Goal: Task Accomplishment & Management: Complete application form

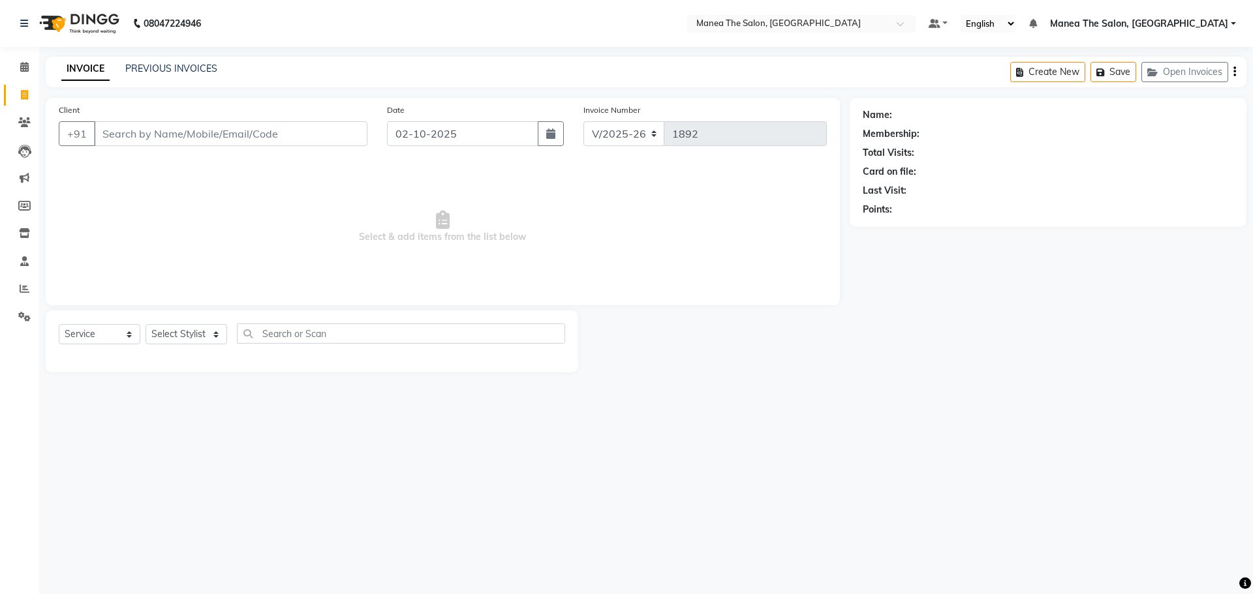
select select "7820"
select select "service"
drag, startPoint x: 0, startPoint y: 0, endPoint x: 185, endPoint y: 319, distance: 368.9
click at [185, 319] on div "Select Service Product Membership Package Voucher Prepaid Gift Card Select Styl…" at bounding box center [312, 342] width 532 height 62
click at [182, 337] on select "Select Stylist [PERSON_NAME] [PERSON_NAME] Rubika [PERSON_NAME] [PERSON_NAME]" at bounding box center [186, 334] width 82 height 20
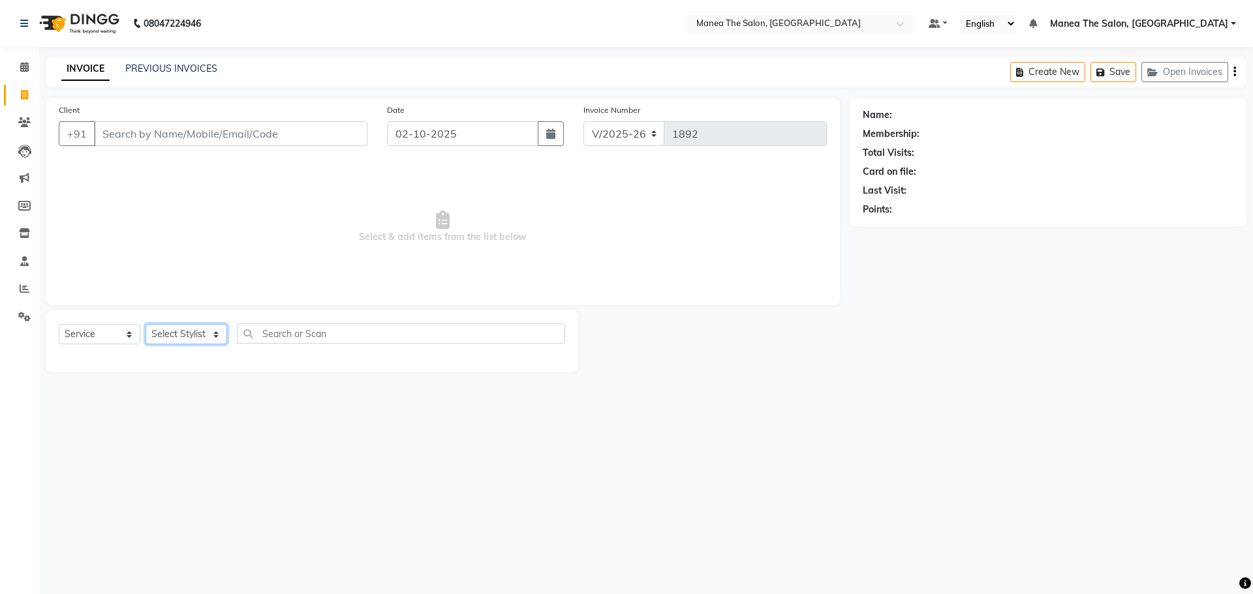
select select "74219"
click at [145, 324] on select "Select Stylist [PERSON_NAME] [PERSON_NAME] Rubika [PERSON_NAME] [PERSON_NAME]" at bounding box center [186, 334] width 82 height 20
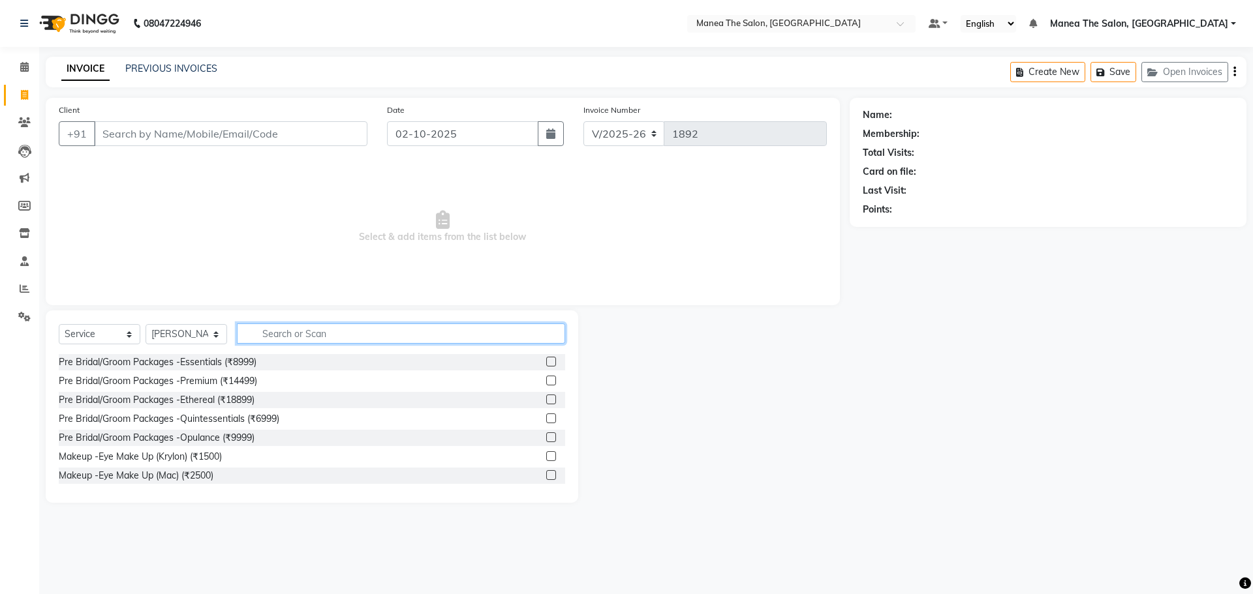
click at [269, 339] on input "text" at bounding box center [401, 334] width 328 height 20
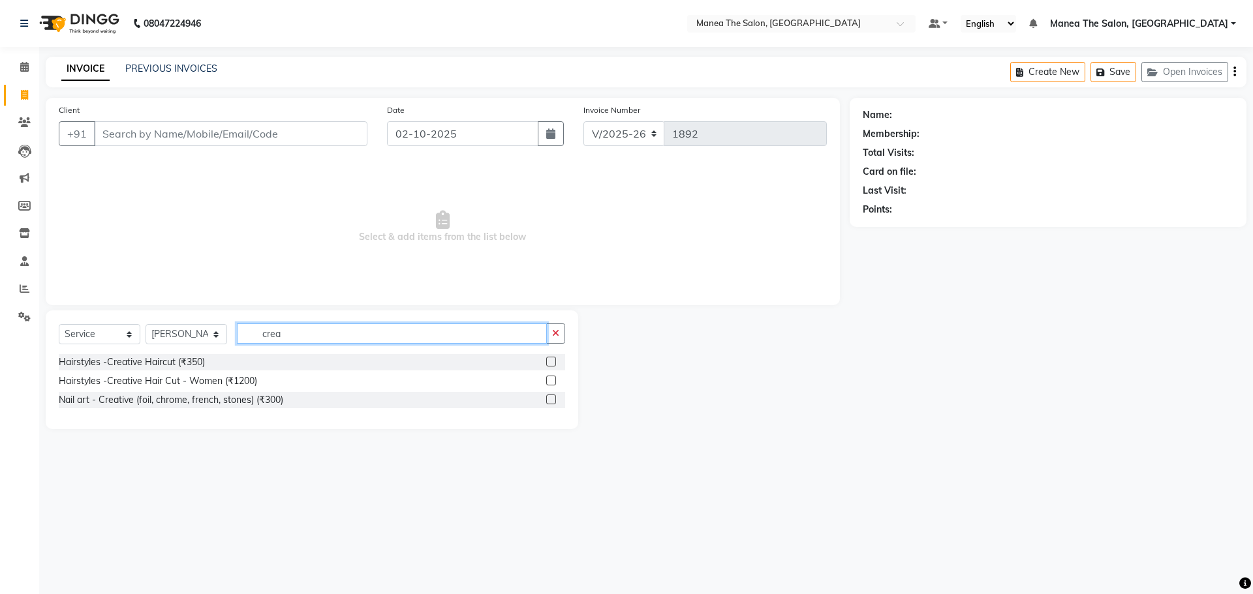
type input "crea"
click at [555, 361] on label at bounding box center [551, 362] width 10 height 10
click at [555, 361] on input "checkbox" at bounding box center [550, 362] width 8 height 8
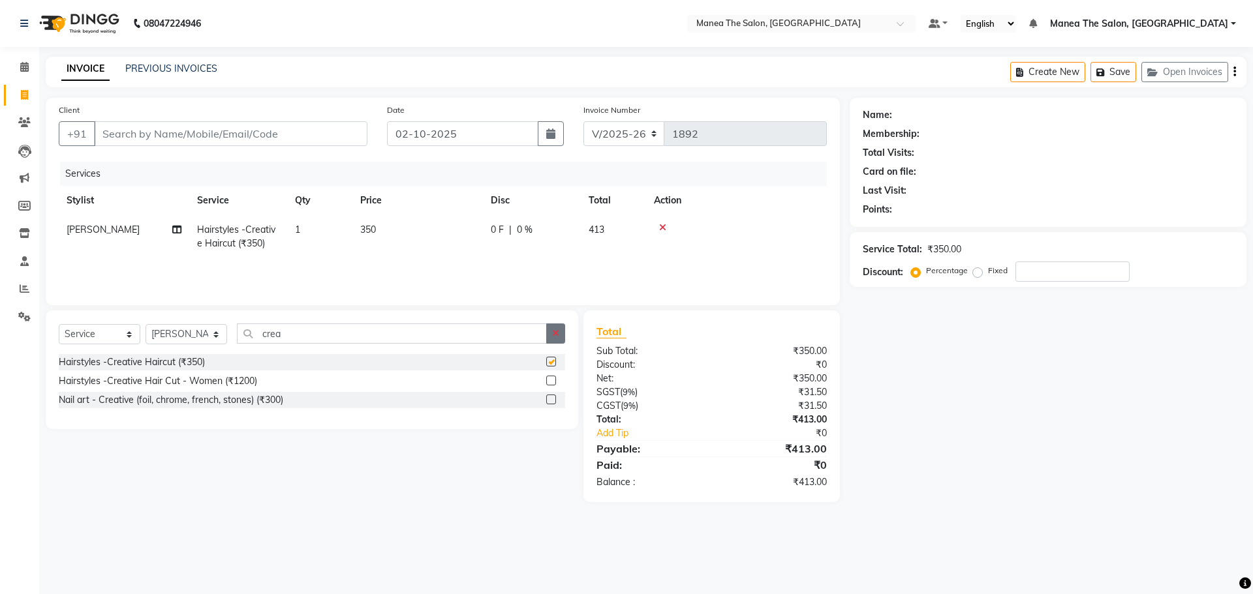
checkbox input "false"
click at [557, 331] on icon "button" at bounding box center [555, 333] width 7 height 9
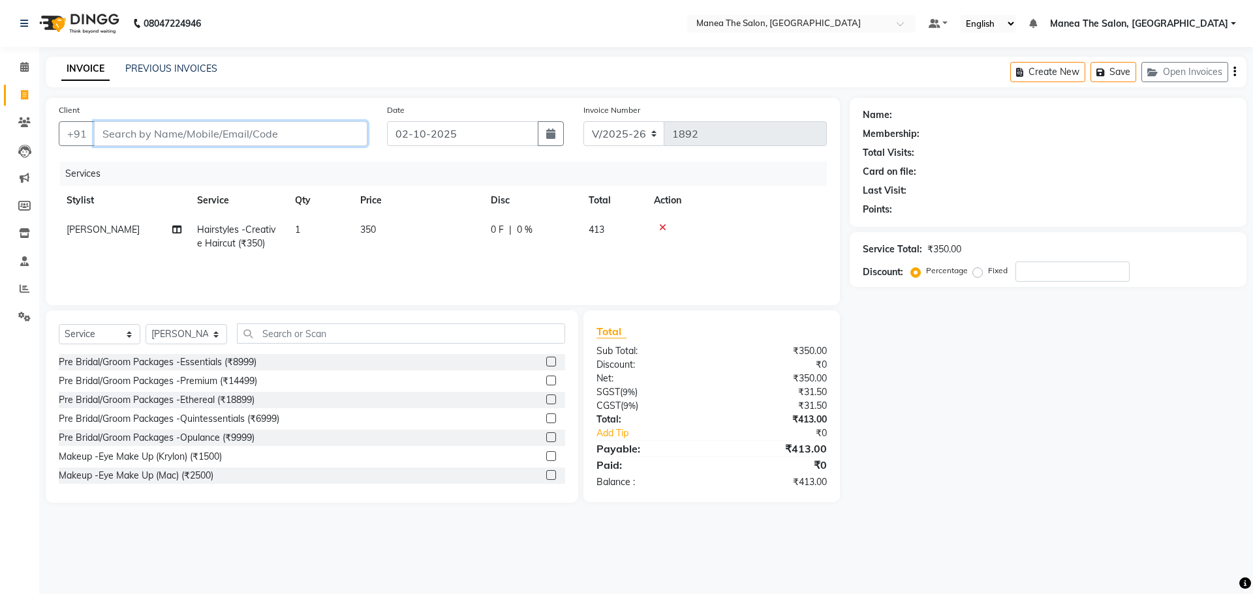
click at [226, 129] on input "Client" at bounding box center [230, 133] width 273 height 25
type input "9"
type input "0"
type input "9908048644"
click at [325, 130] on span "Add Client" at bounding box center [334, 133] width 52 height 13
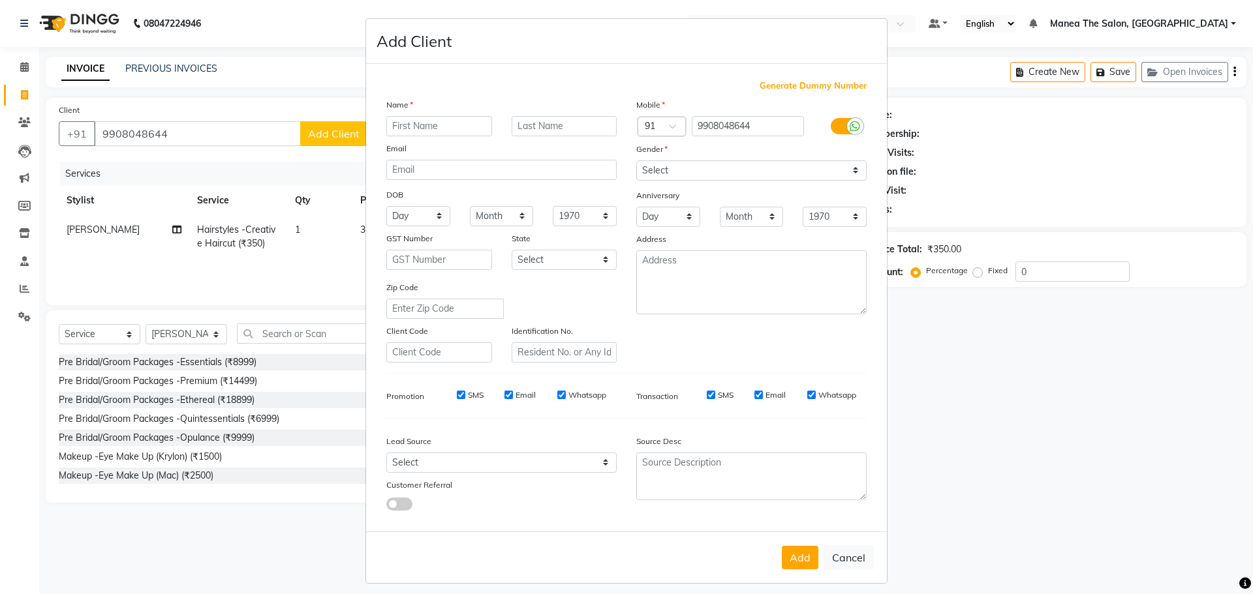
click at [399, 117] on input "text" at bounding box center [439, 126] width 106 height 20
click at [406, 130] on input "text" at bounding box center [439, 126] width 106 height 20
type input "suhant"
click at [671, 167] on select "Select [DEMOGRAPHIC_DATA] [DEMOGRAPHIC_DATA] Other Prefer Not To Say" at bounding box center [751, 170] width 230 height 20
select select "[DEMOGRAPHIC_DATA]"
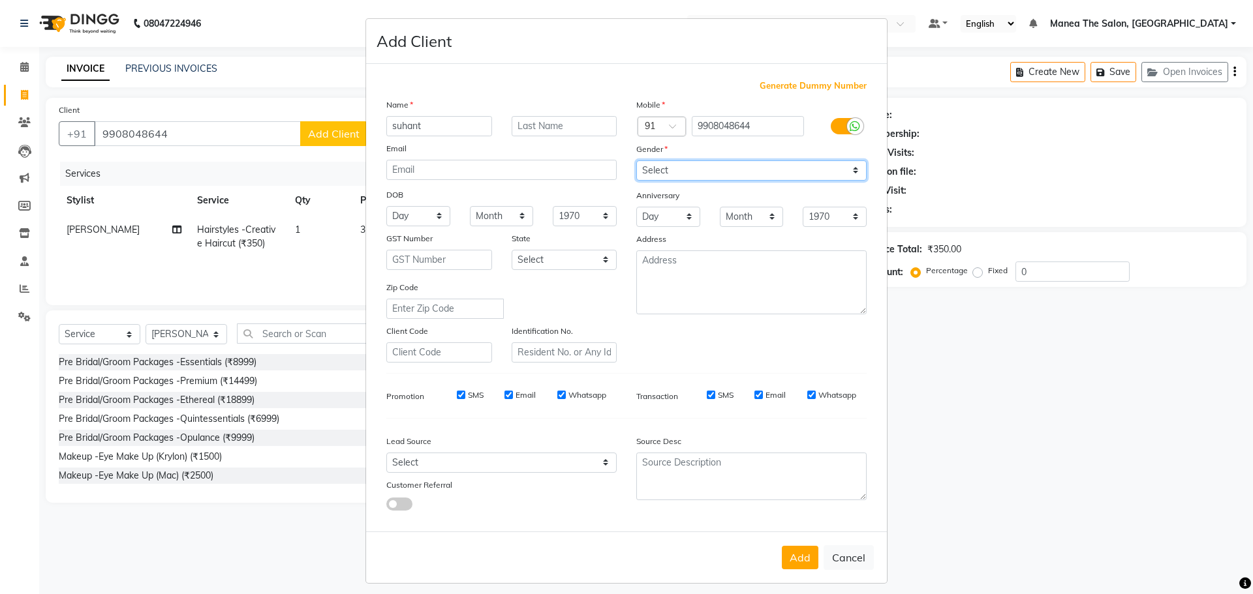
click at [636, 160] on select "Select [DEMOGRAPHIC_DATA] [DEMOGRAPHIC_DATA] Other Prefer Not To Say" at bounding box center [751, 170] width 230 height 20
click at [804, 568] on button "Add" at bounding box center [800, 557] width 37 height 23
select select
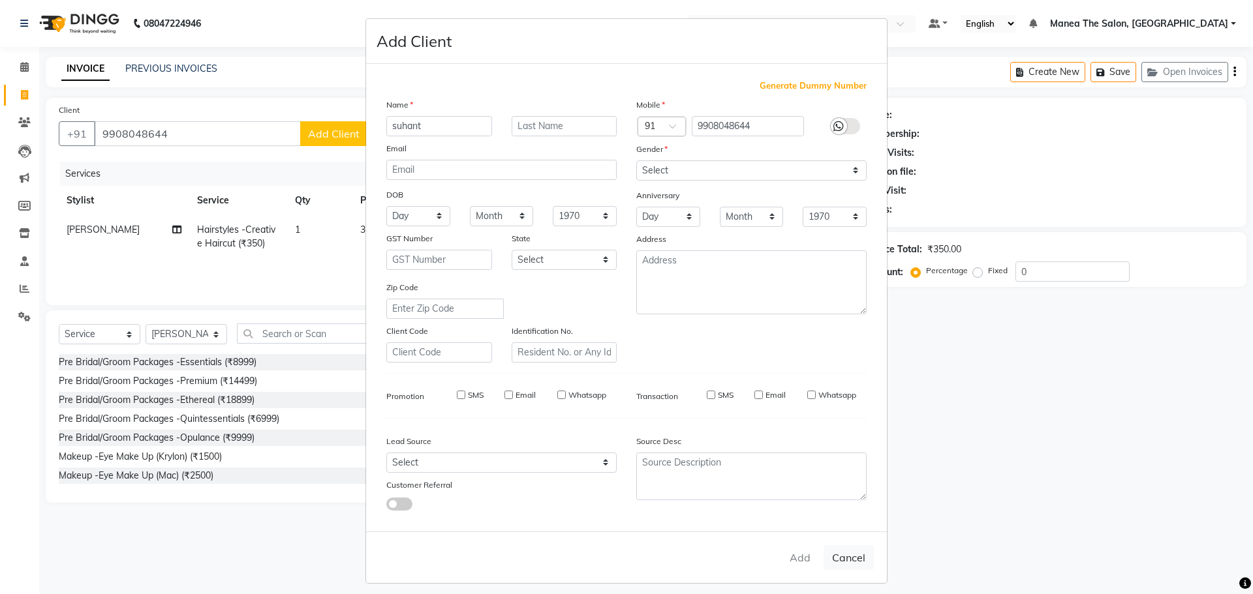
select select
checkbox input "false"
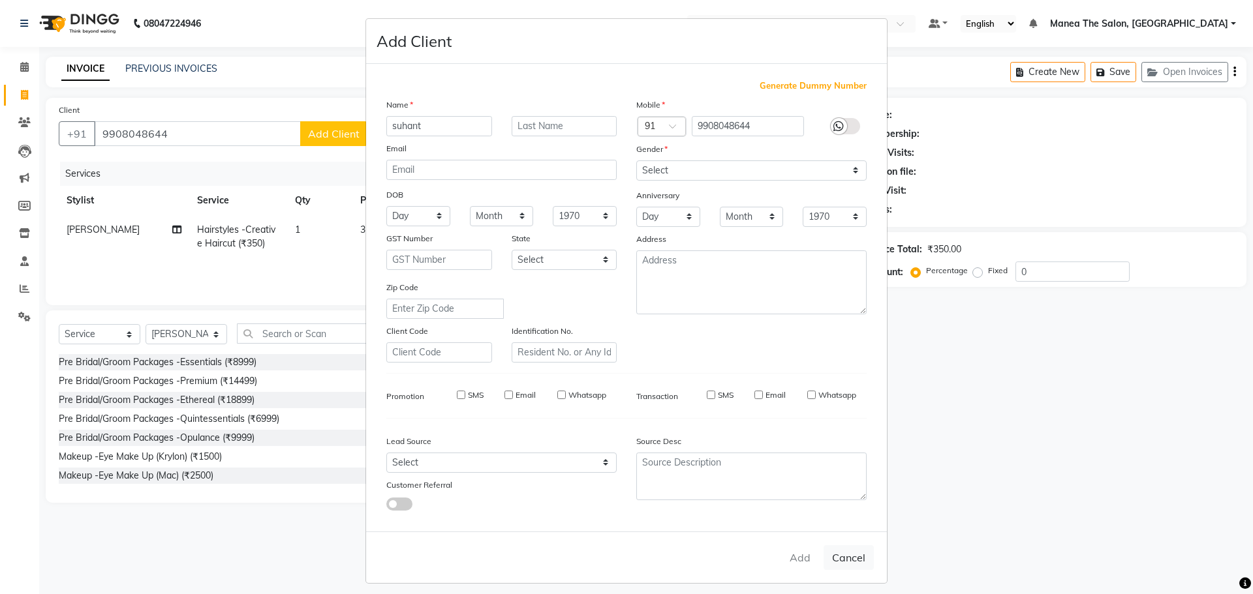
checkbox input "false"
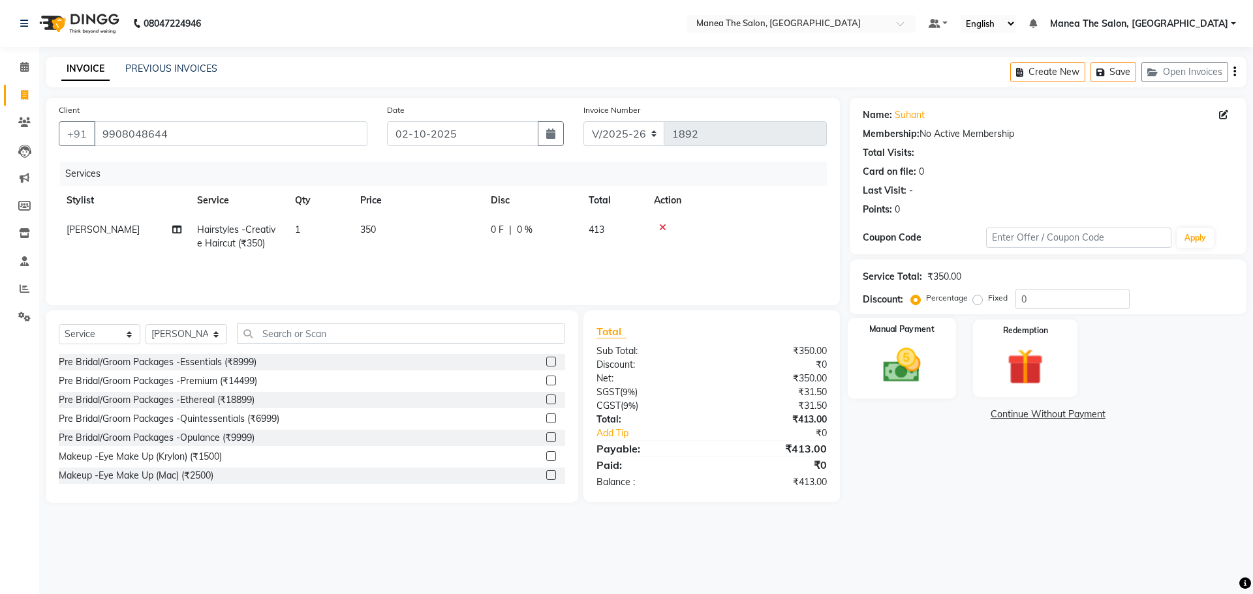
click at [922, 386] on img at bounding box center [901, 365] width 61 height 43
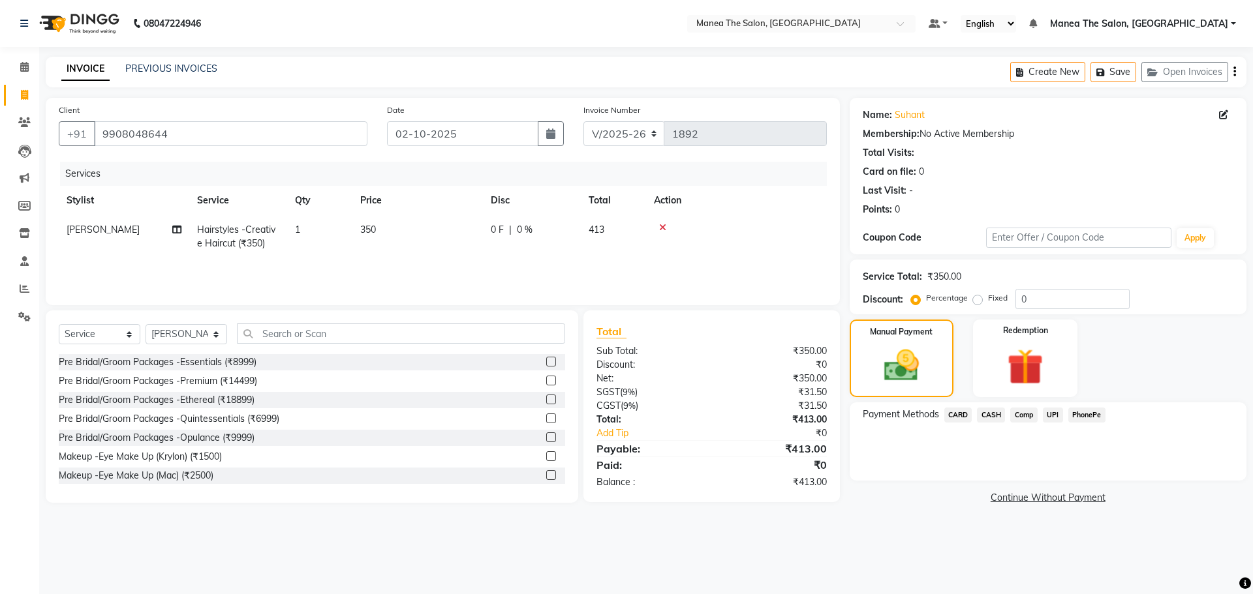
click at [1105, 418] on span "PhonePe" at bounding box center [1086, 415] width 37 height 15
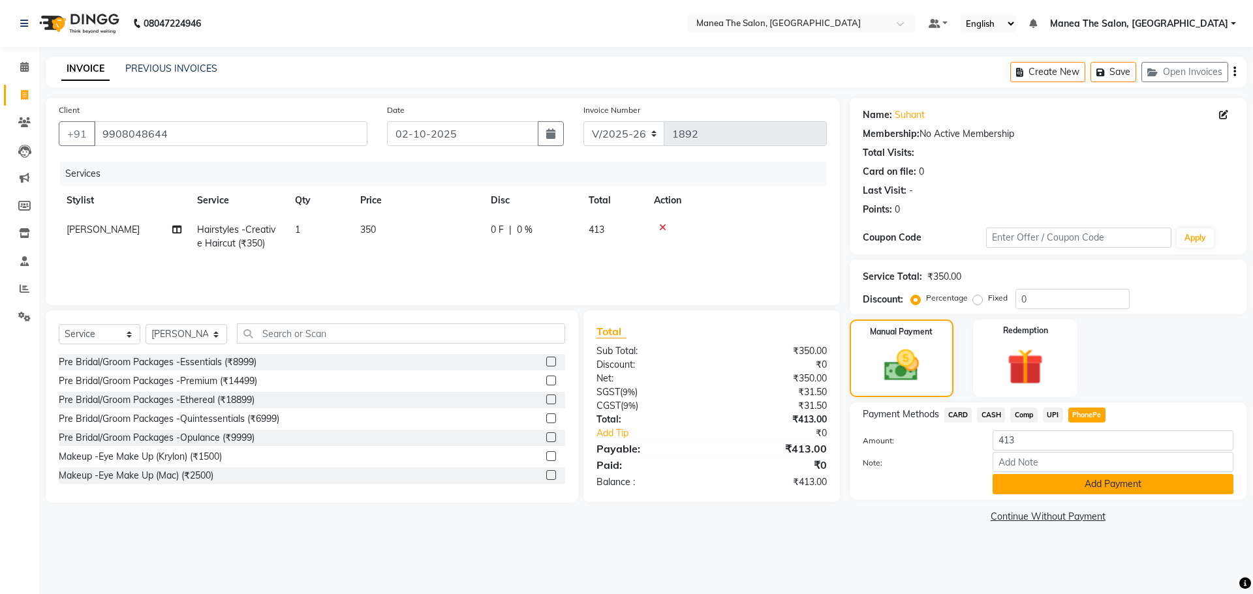
click at [1070, 485] on button "Add Payment" at bounding box center [1112, 484] width 241 height 20
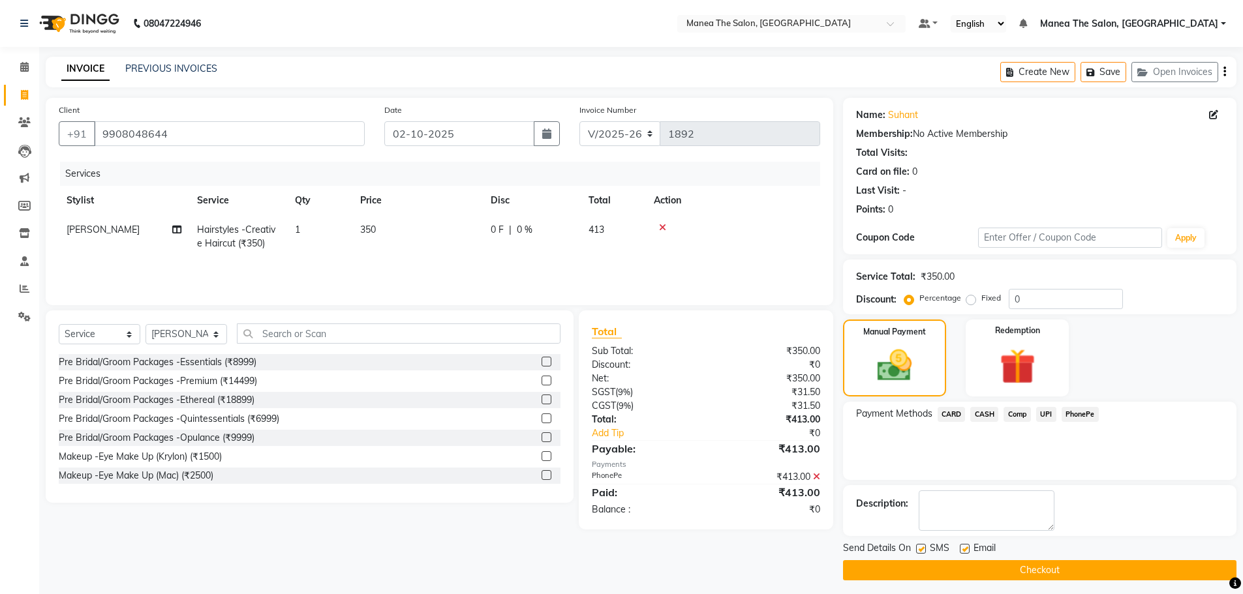
click at [967, 549] on label at bounding box center [965, 549] width 10 height 10
click at [967, 549] on input "checkbox" at bounding box center [964, 549] width 8 height 8
checkbox input "false"
click at [967, 576] on button "Checkout" at bounding box center [1039, 570] width 393 height 20
